Goal: Task Accomplishment & Management: Complete application form

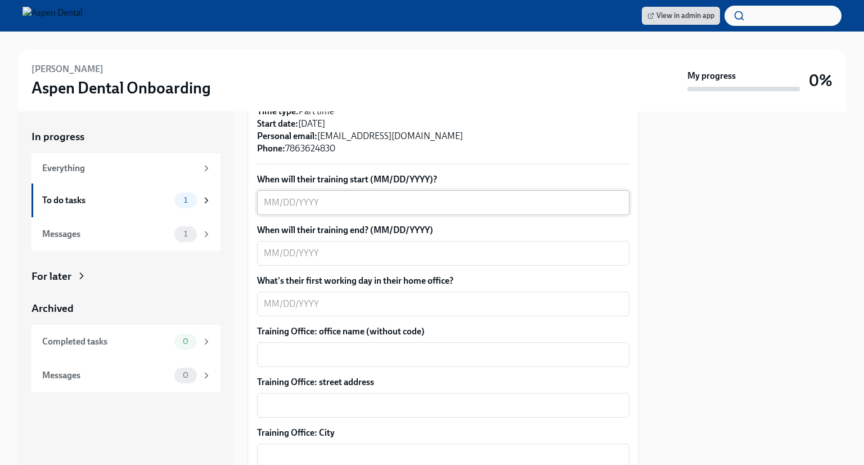
scroll to position [338, 0]
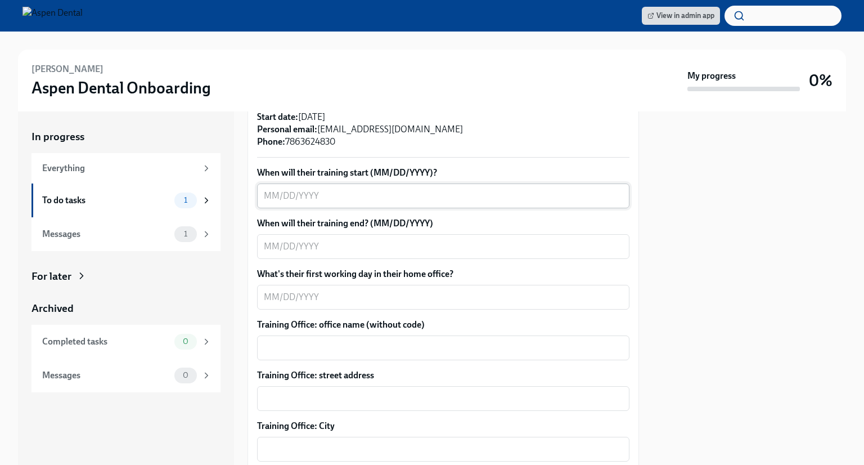
click at [445, 201] on textarea "When will their training start (MM/DD/YYYY)?" at bounding box center [443, 196] width 359 height 14
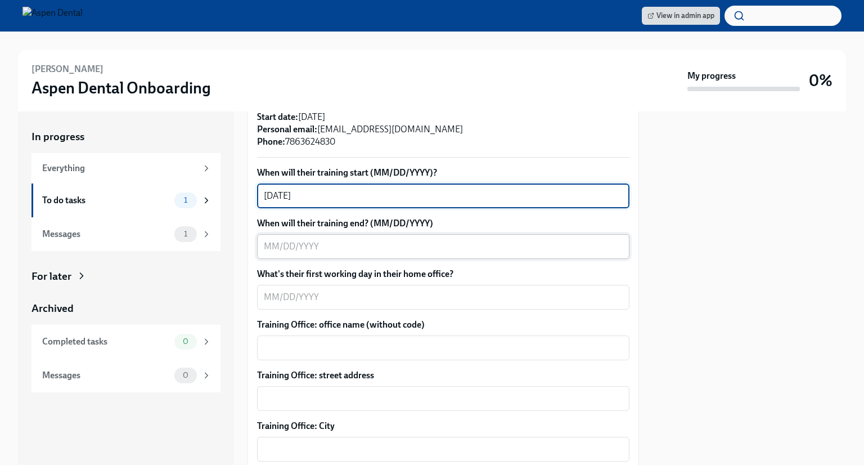
type textarea "[DATE]"
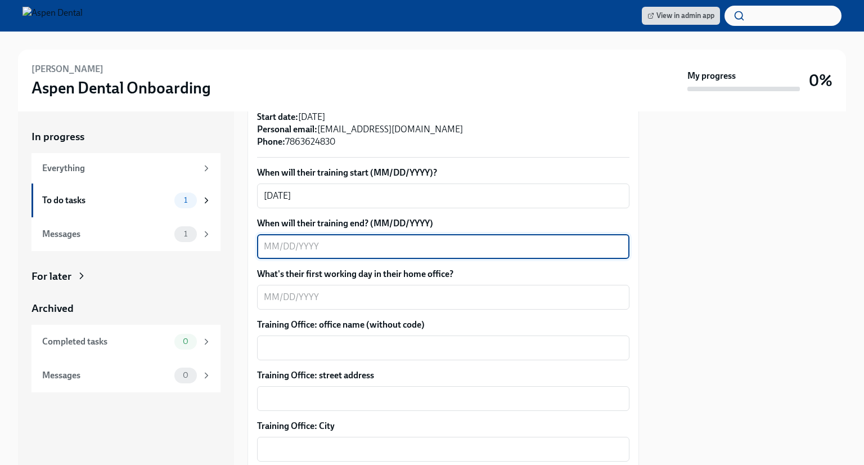
click at [378, 248] on textarea "When will their training end? (MM/DD/YYYY)" at bounding box center [443, 247] width 359 height 14
type textarea "[DATE]"
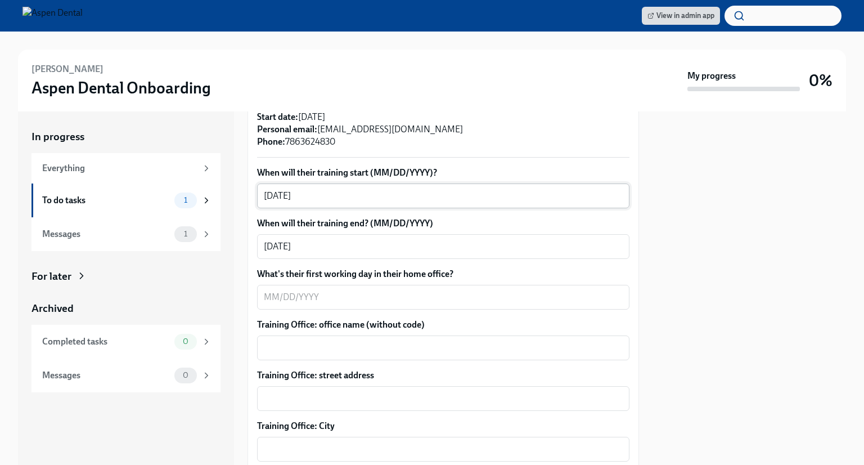
click at [261, 195] on div "[DATE] x ​" at bounding box center [443, 195] width 372 height 25
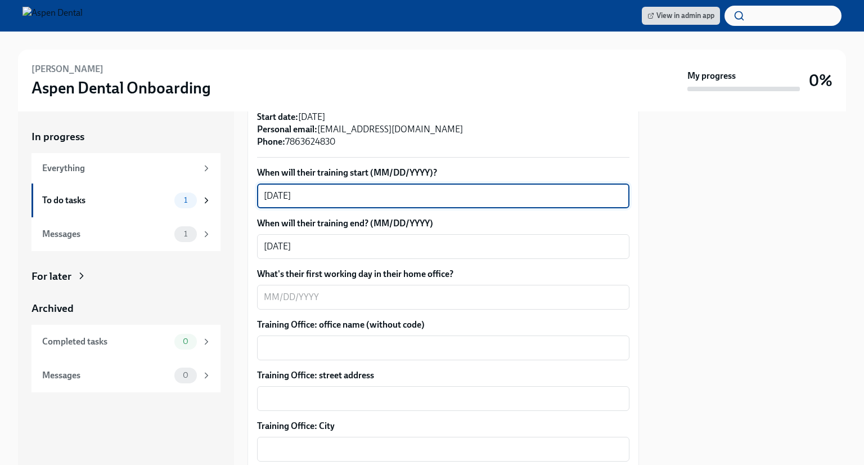
click at [263, 196] on div "[DATE] x ​" at bounding box center [443, 195] width 372 height 25
type textarea "9"
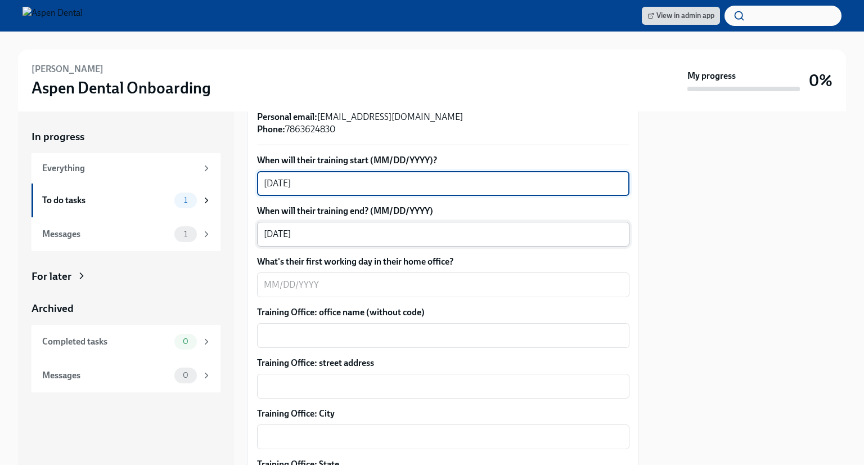
scroll to position [394, 0]
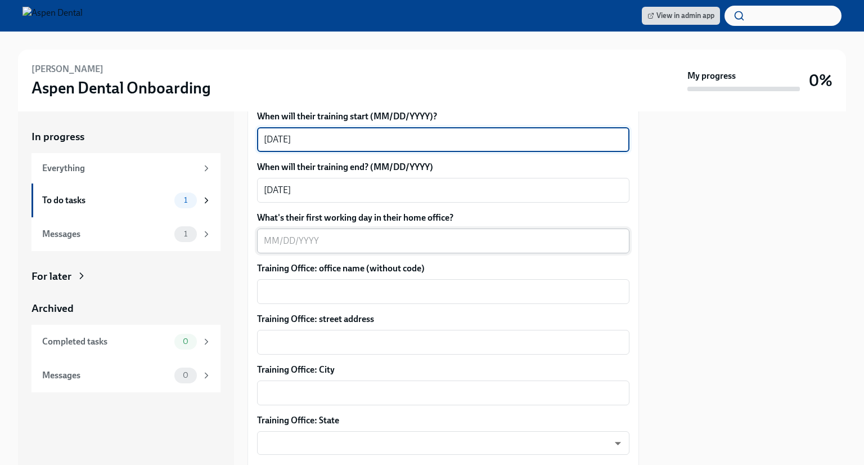
type textarea "[DATE]"
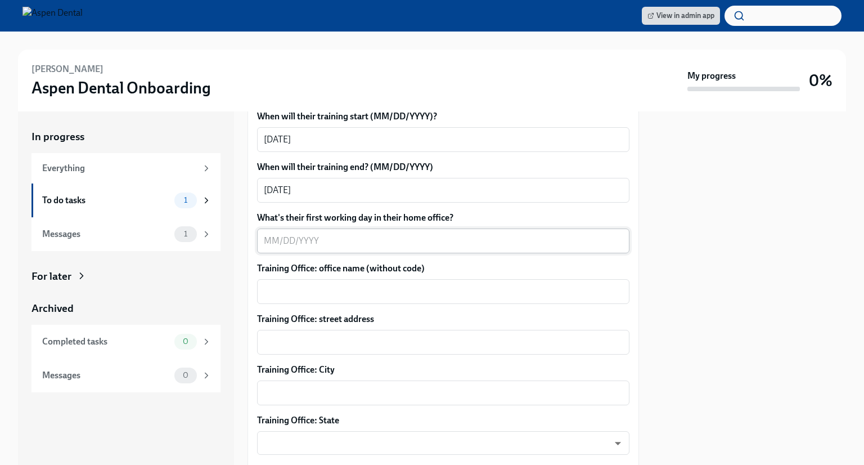
click at [296, 249] on div "x ​" at bounding box center [443, 240] width 372 height 25
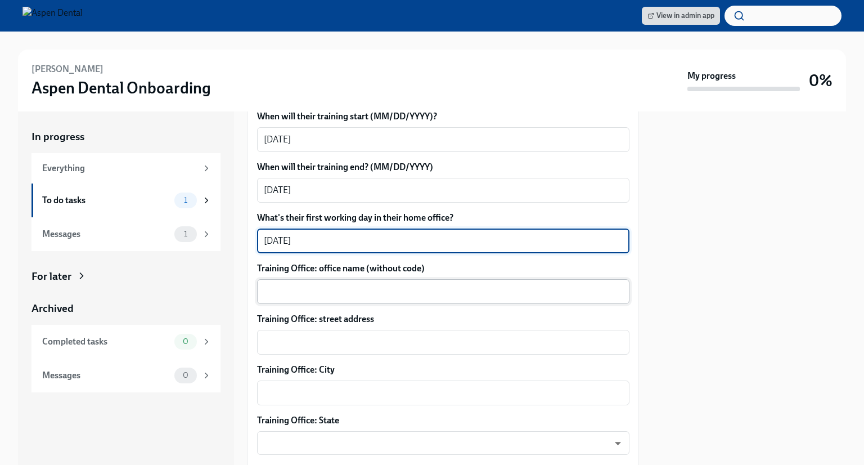
type textarea "[DATE]"
click at [340, 299] on div "x ​" at bounding box center [443, 291] width 372 height 25
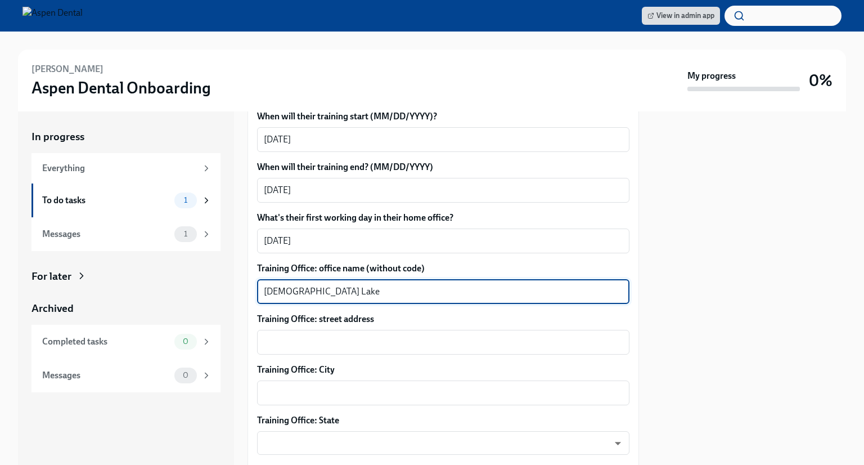
type textarea "[DEMOGRAPHIC_DATA] Lake"
click at [349, 347] on textarea "Training Office: street address" at bounding box center [443, 342] width 359 height 14
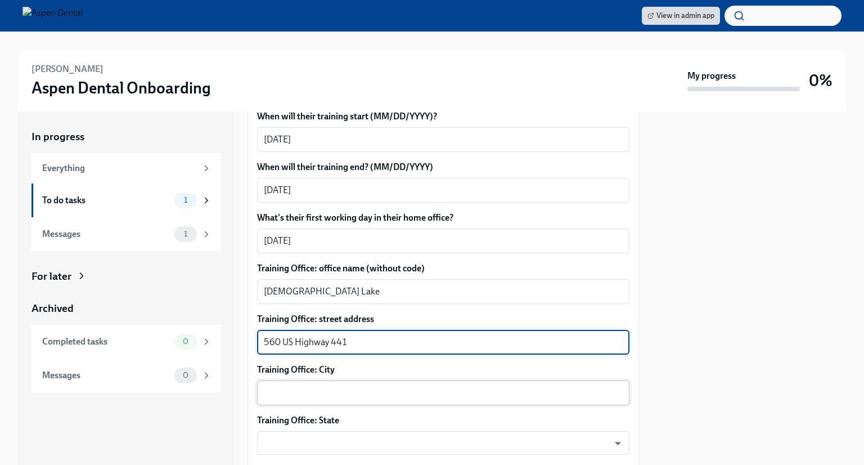
type textarea "560 US Highway 441"
click at [311, 390] on textarea "Training Office: City" at bounding box center [443, 393] width 359 height 14
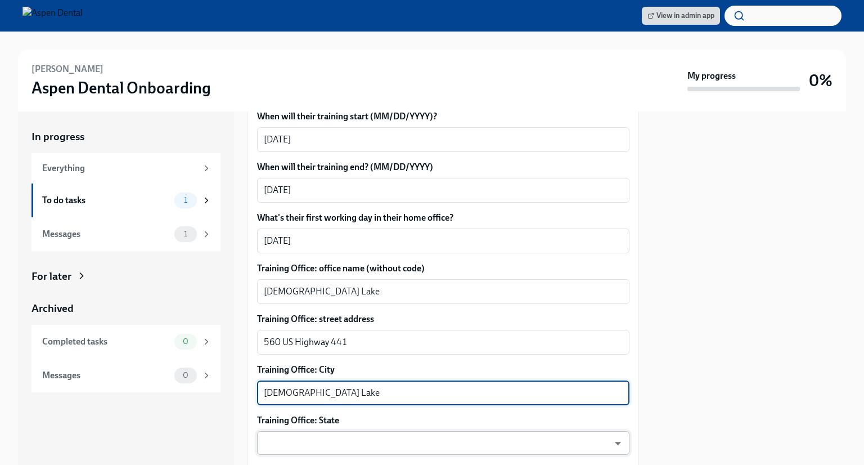
type textarea "[DEMOGRAPHIC_DATA] Lake"
click at [309, 437] on body "View in admin app [PERSON_NAME] Aspen Dental Onboarding My progress 0% In progr…" at bounding box center [432, 232] width 864 height 465
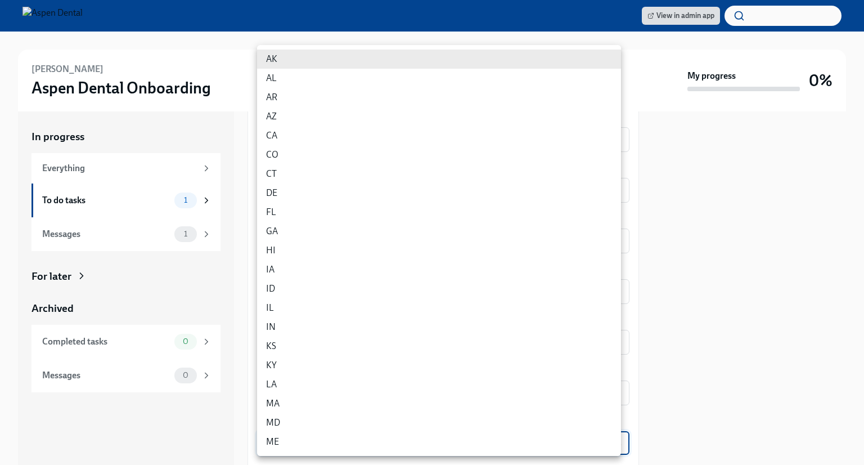
click at [263, 210] on li "FL" at bounding box center [439, 212] width 364 height 19
type input "p9EpWNeCF"
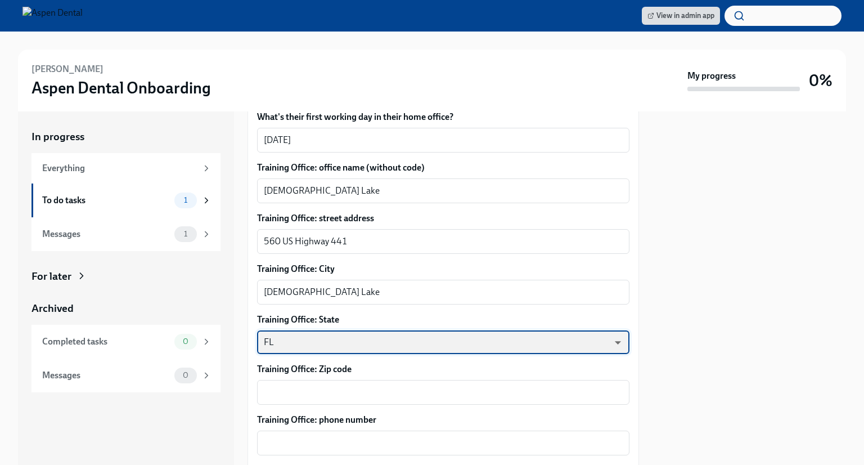
scroll to position [563, 0]
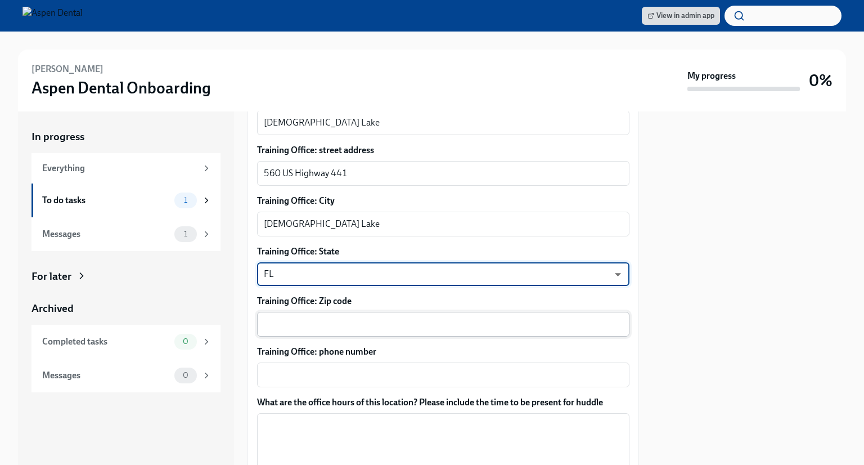
click at [363, 327] on textarea "Training Office: Zip code" at bounding box center [443, 324] width 359 height 14
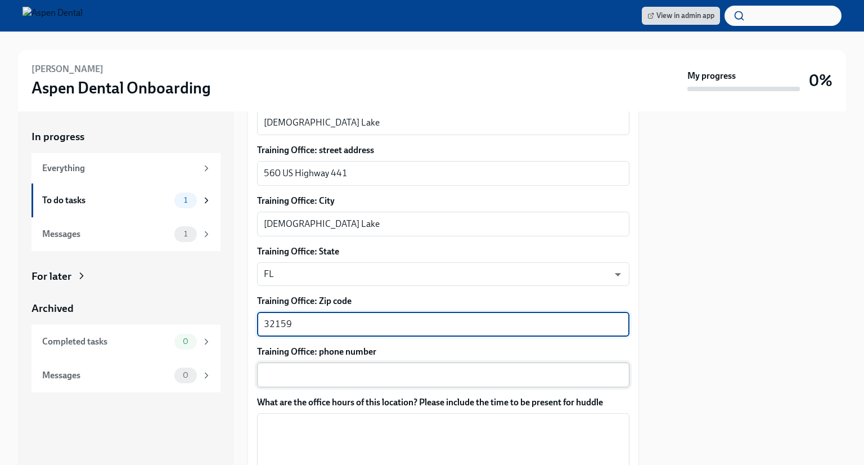
type textarea "32159"
click at [363, 379] on textarea "Training Office: phone number" at bounding box center [443, 375] width 359 height 14
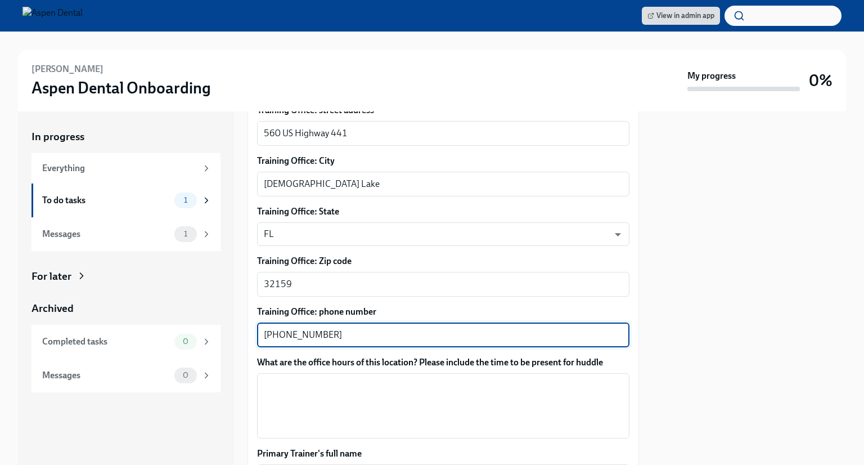
scroll to position [675, 0]
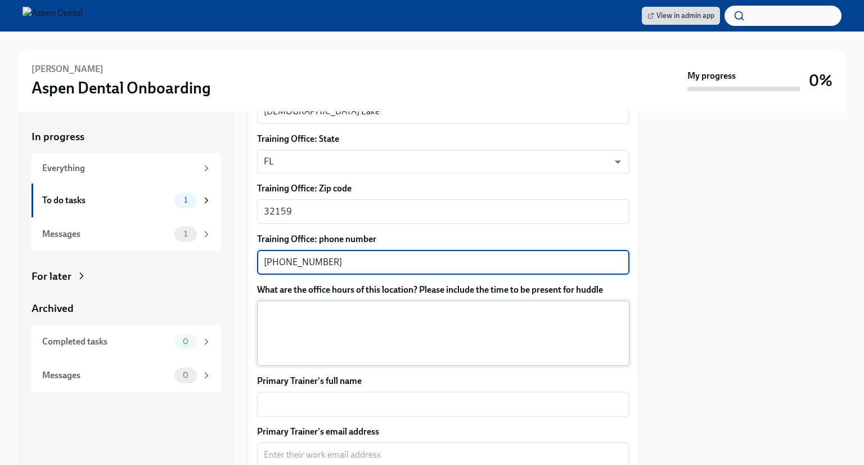
type textarea "[PHONE_NUMBER]"
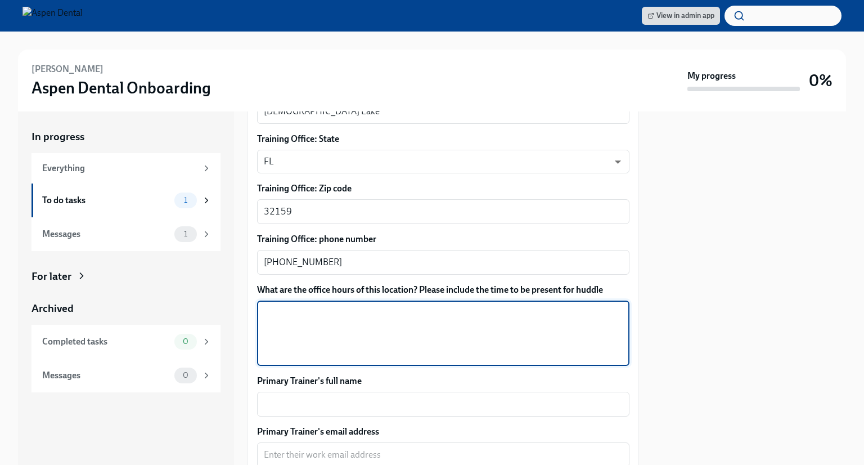
click at [371, 338] on textarea "What are the office hours of this location? Please include the time to be prese…" at bounding box center [443, 333] width 359 height 54
type textarea "7am-12pm"
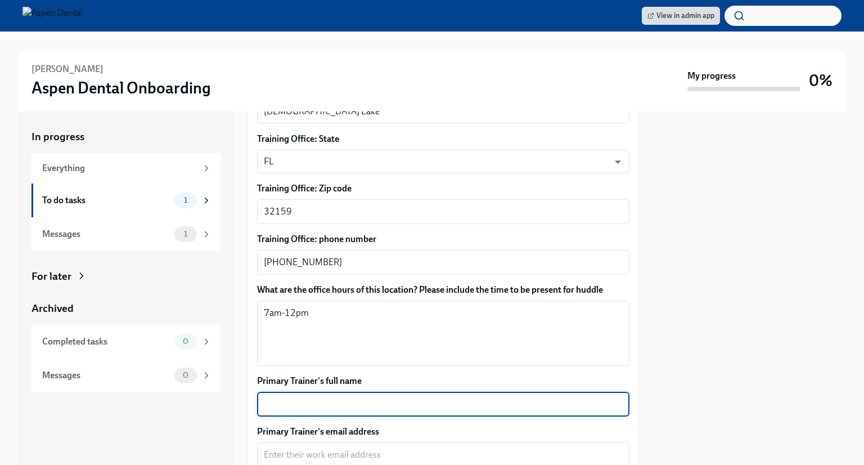
click at [351, 408] on textarea "Primary Trainer's full name" at bounding box center [443, 404] width 359 height 14
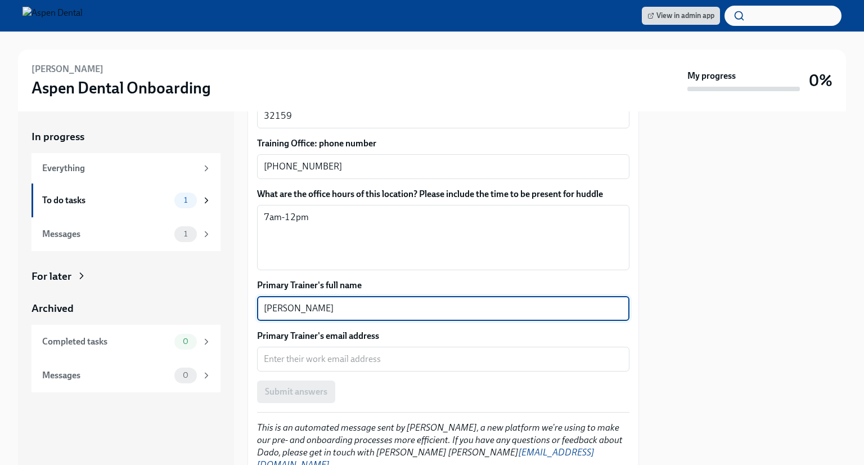
scroll to position [788, 0]
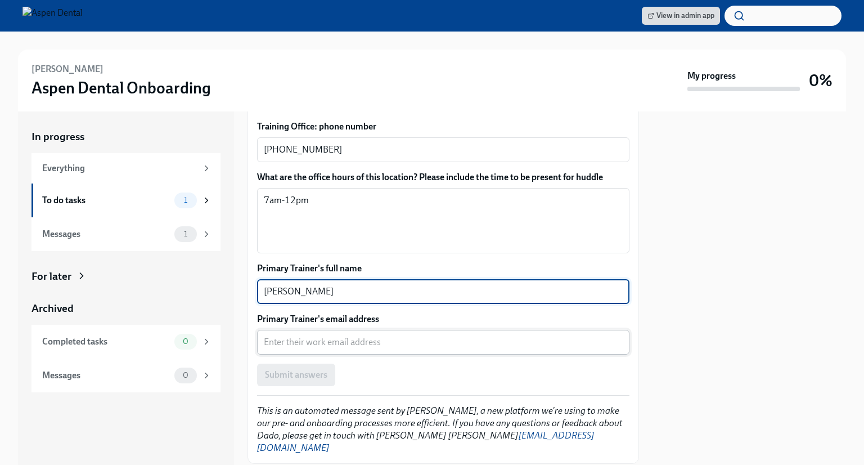
type textarea "[PERSON_NAME]"
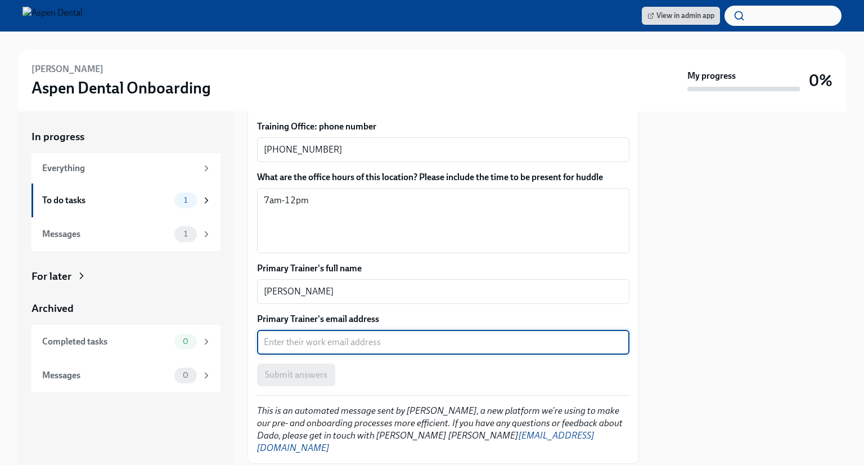
click at [351, 340] on textarea "Primary Trainer's email address" at bounding box center [443, 342] width 359 height 14
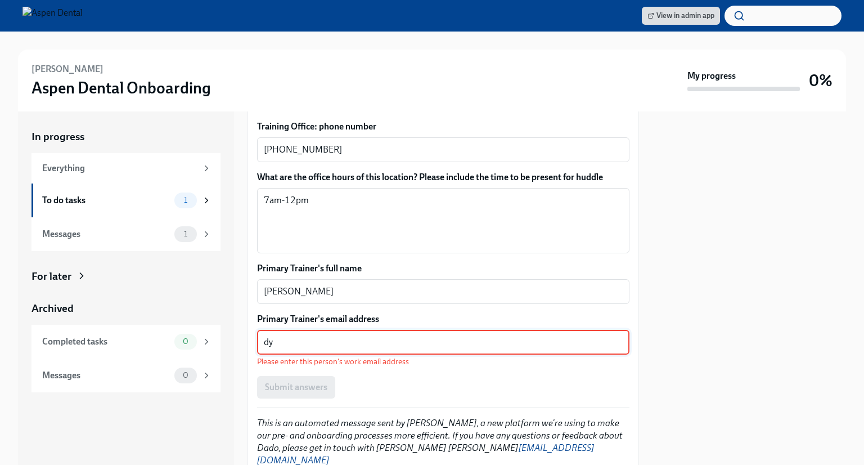
type textarea "d"
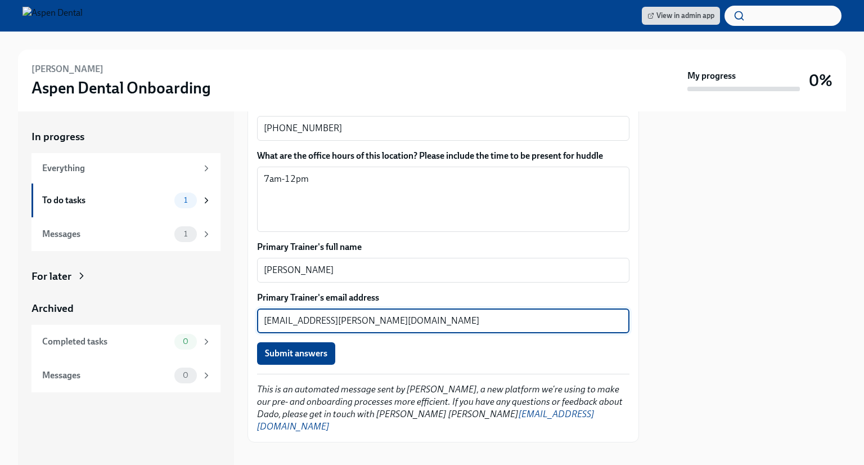
scroll to position [810, 0]
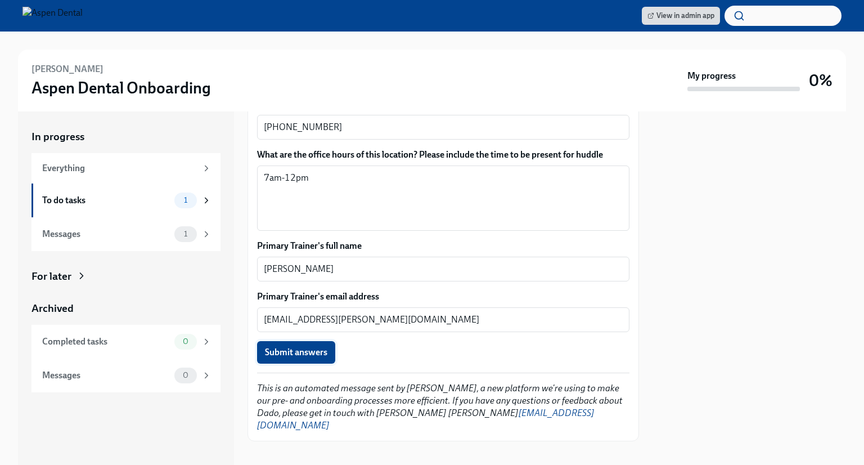
click at [281, 350] on span "Submit answers" at bounding box center [296, 352] width 62 height 11
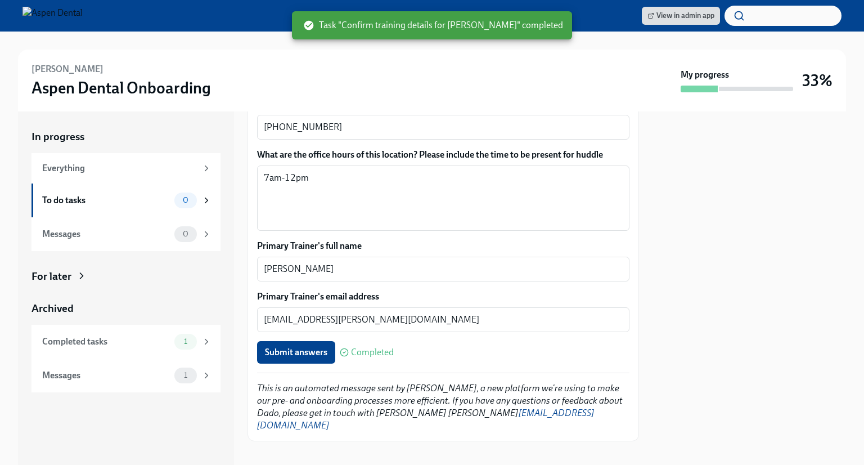
type textarea "[PERSON_NAME][EMAIL_ADDRESS][PERSON_NAME][DOMAIN_NAME]"
